Goal: Navigation & Orientation: Find specific page/section

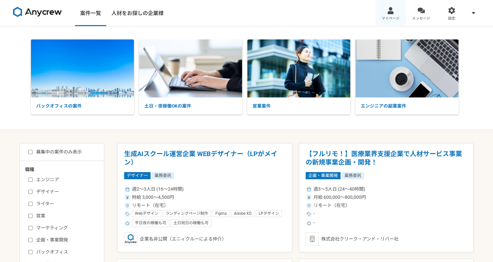
click at [391, 15] on link "マイページ" at bounding box center [390, 13] width 31 height 26
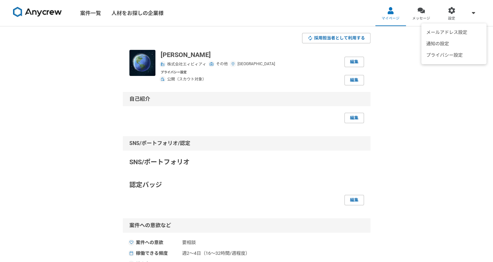
click at [474, 12] on icon at bounding box center [473, 13] width 3 height 2
click at [387, 13] on div at bounding box center [390, 10] width 7 height 7
click at [448, 13] on div at bounding box center [451, 10] width 7 height 7
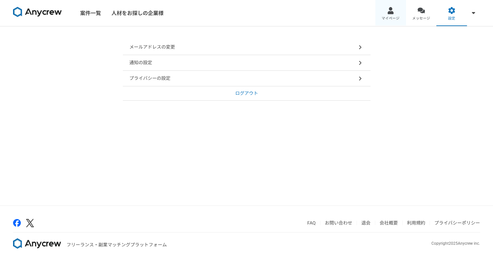
click at [389, 11] on div at bounding box center [390, 10] width 7 height 7
